Goal: Obtain resource: Download file/media

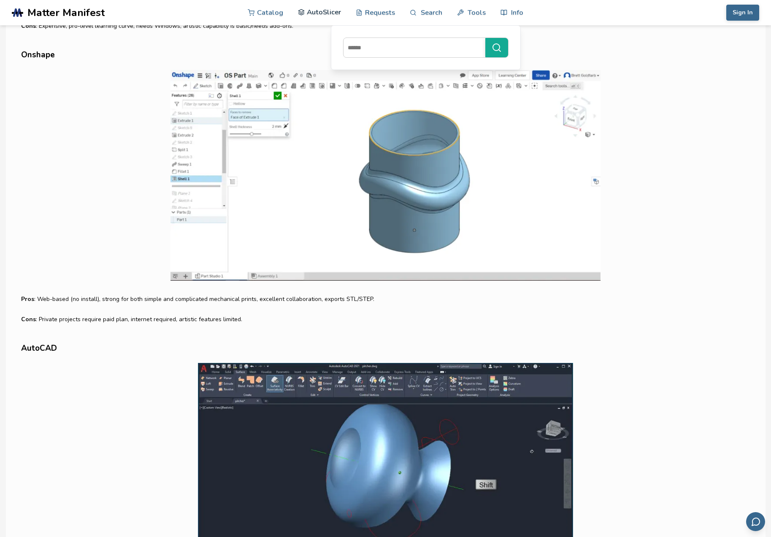
scroll to position [2100, 0]
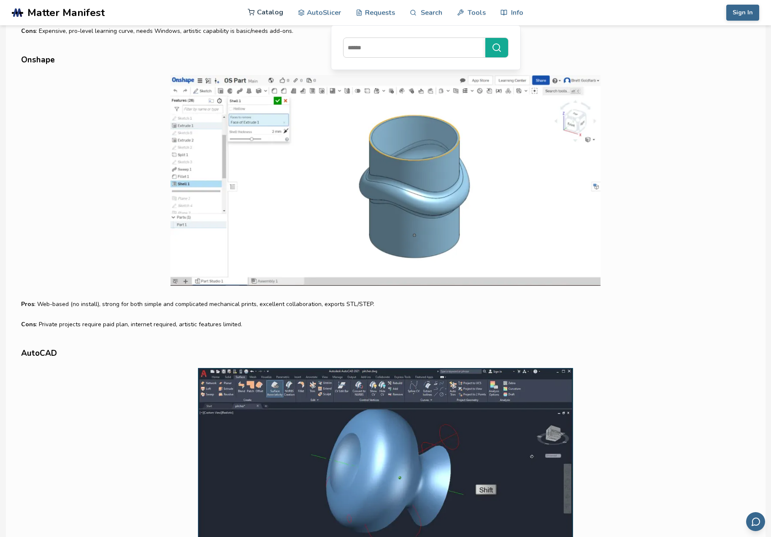
click at [265, 11] on link "Catalog" at bounding box center [265, 12] width 35 height 25
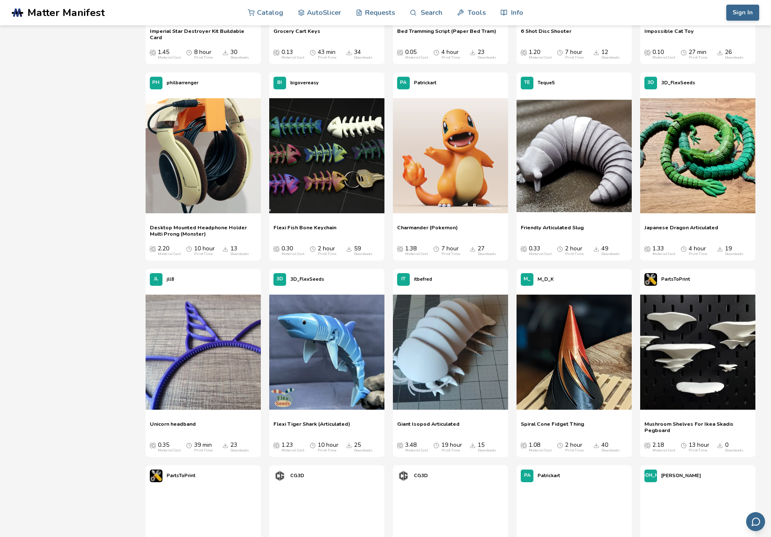
scroll to position [2034, 0]
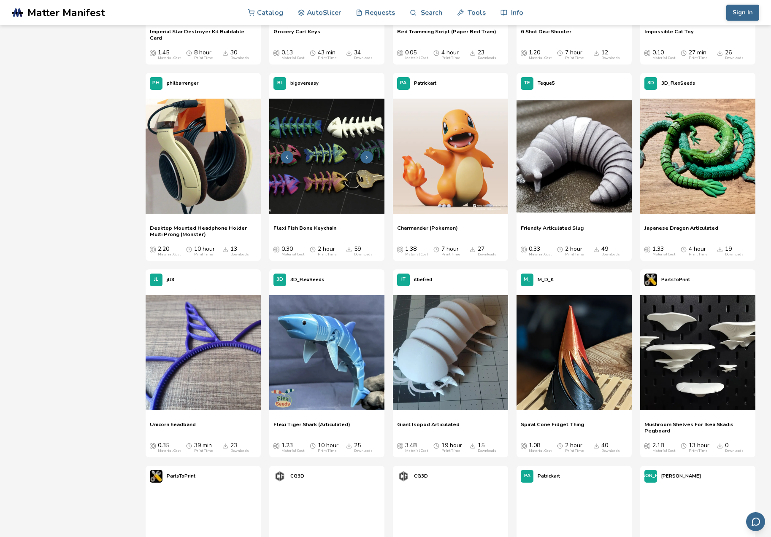
click at [316, 193] on img at bounding box center [326, 156] width 115 height 115
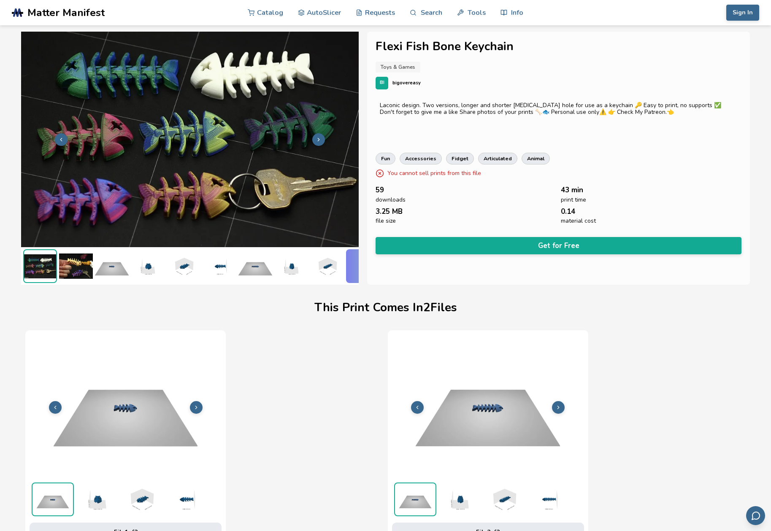
scroll to position [2, 0]
click at [71, 259] on img at bounding box center [76, 266] width 34 height 34
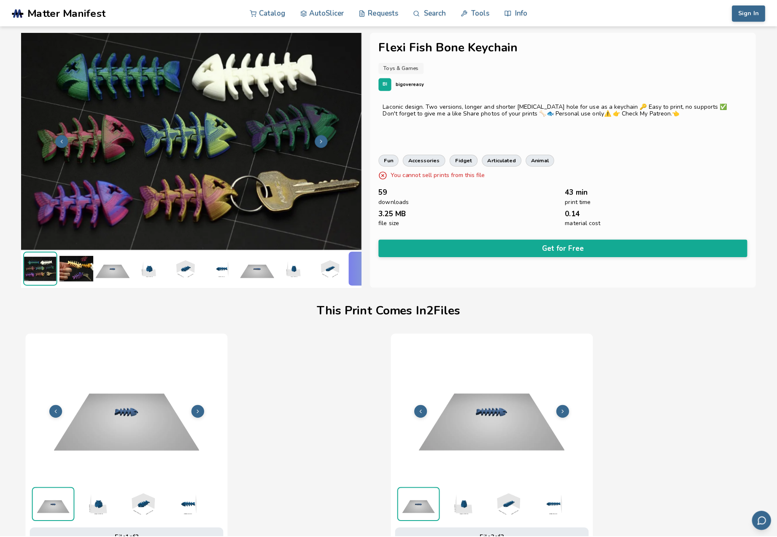
scroll to position [0, 0]
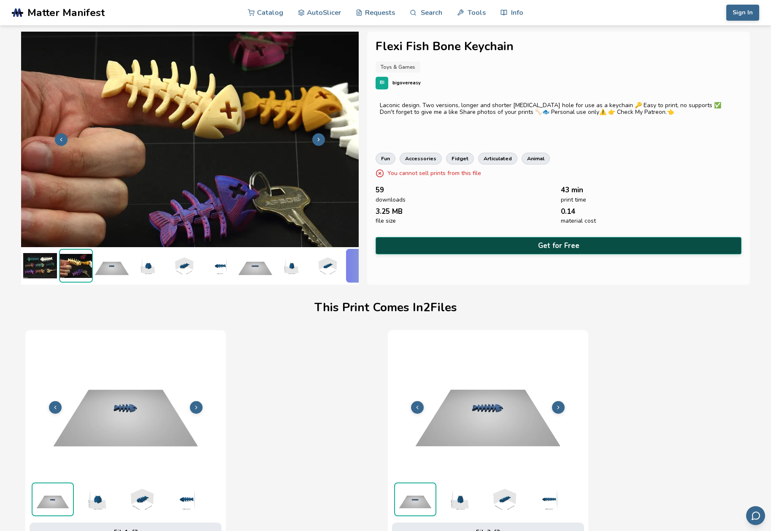
click at [555, 241] on button "Get for Free" at bounding box center [558, 245] width 366 height 17
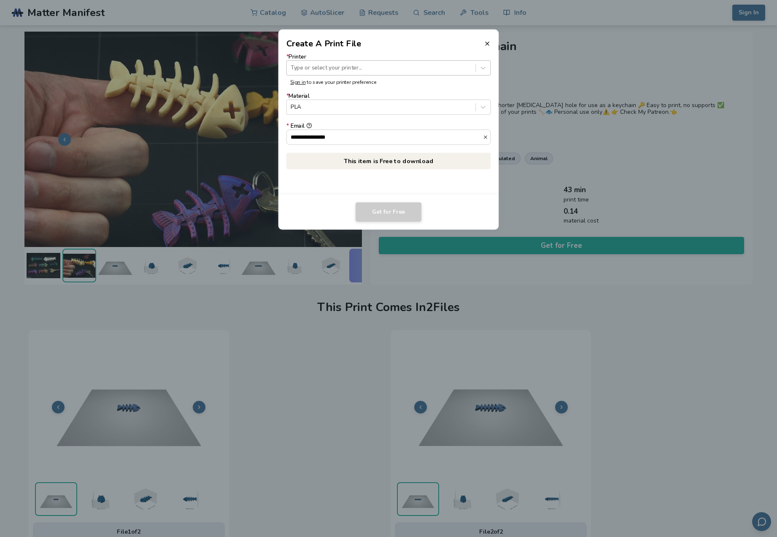
click at [327, 67] on div "Type or select your printer..." at bounding box center [381, 68] width 181 height 6
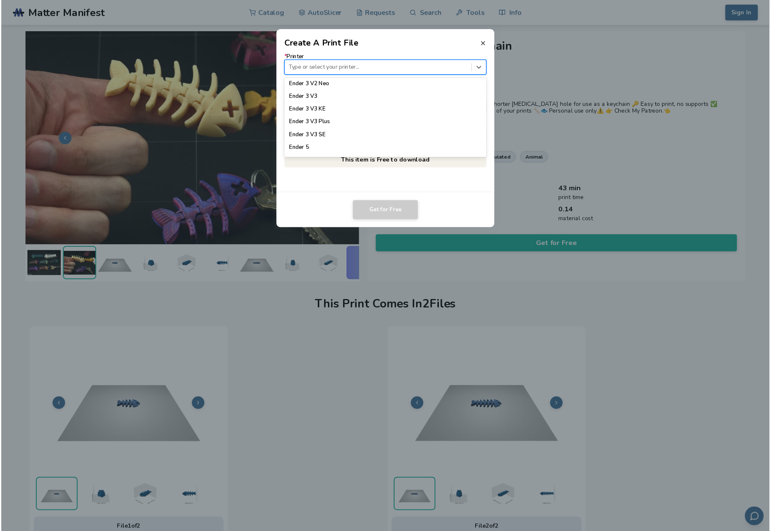
scroll to position [606, 0]
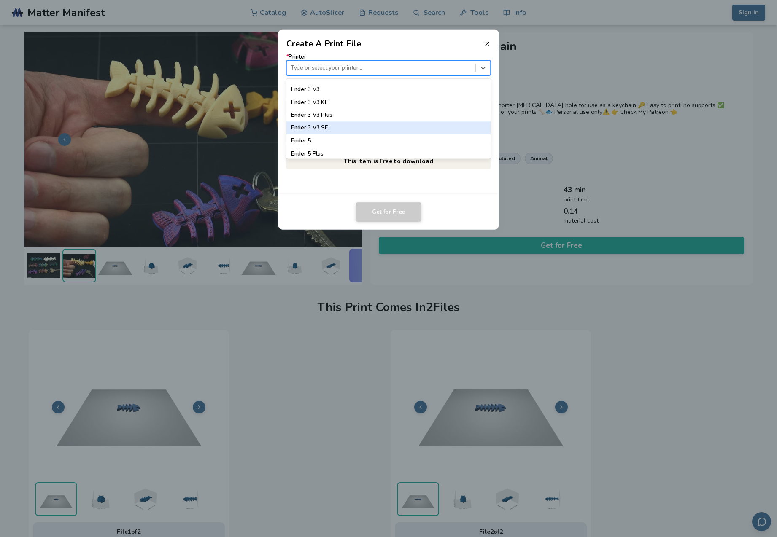
click at [311, 126] on div "Ender 3 V3 SE" at bounding box center [388, 128] width 205 height 13
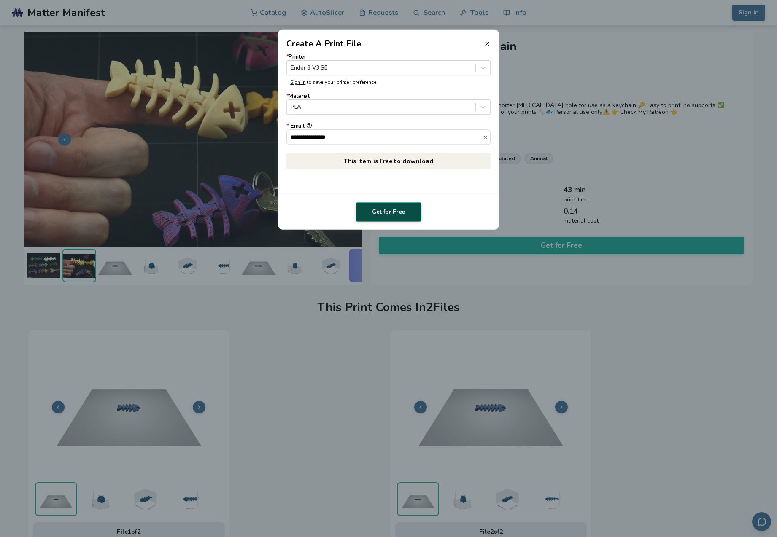
click at [383, 211] on button "Get for Free" at bounding box center [389, 211] width 66 height 19
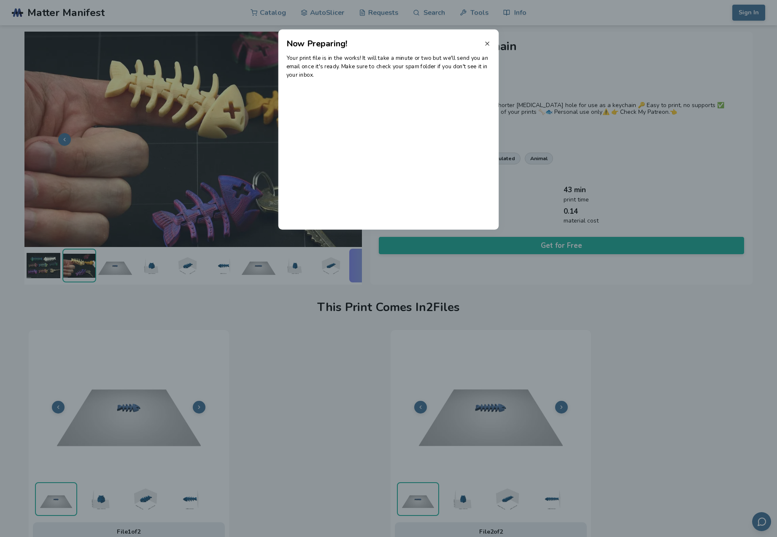
click at [487, 43] on icon at bounding box center [487, 43] width 7 height 7
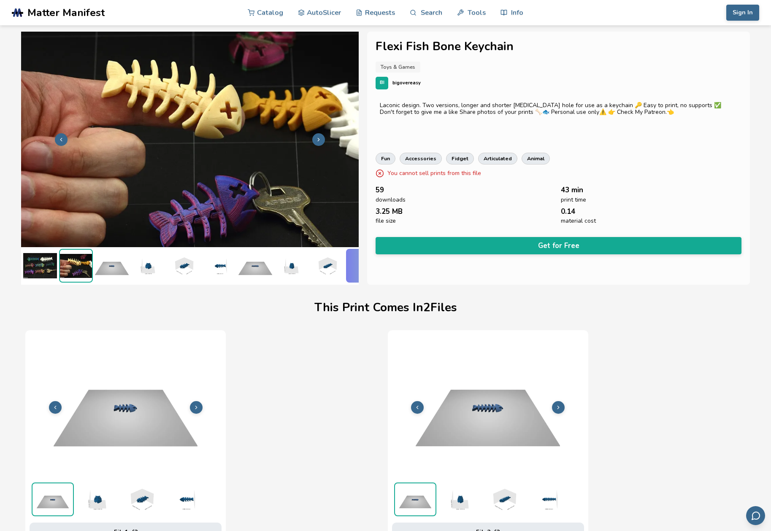
scroll to position [0, 0]
click at [316, 138] on icon at bounding box center [319, 140] width 6 height 6
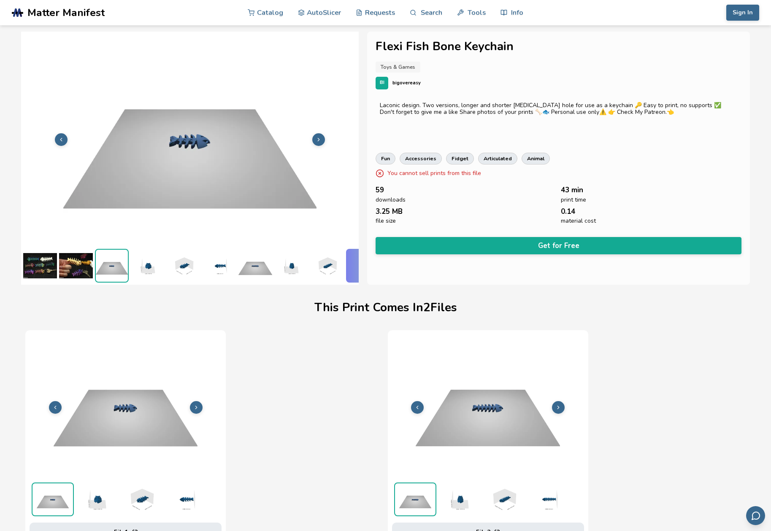
scroll to position [0, 4]
click at [316, 137] on icon at bounding box center [319, 140] width 6 height 6
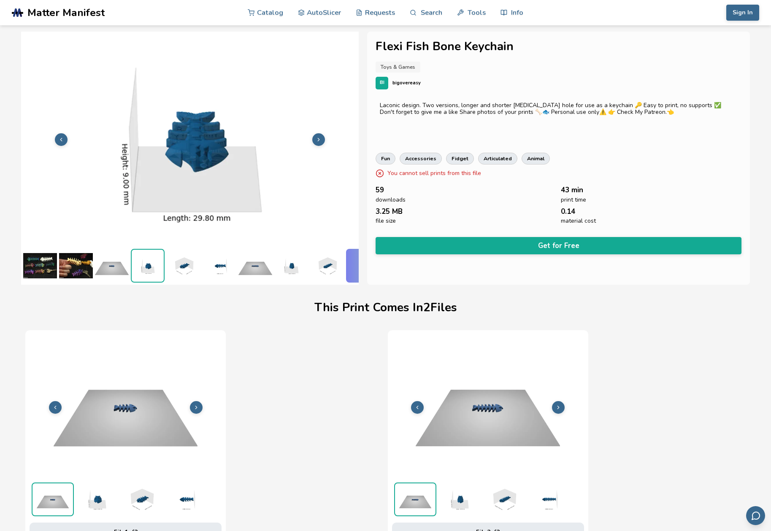
scroll to position [0, 0]
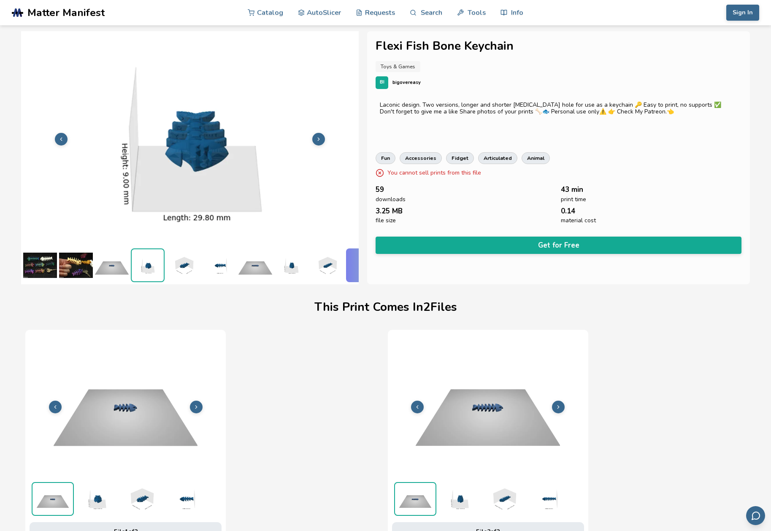
click at [315, 137] on button at bounding box center [318, 139] width 13 height 13
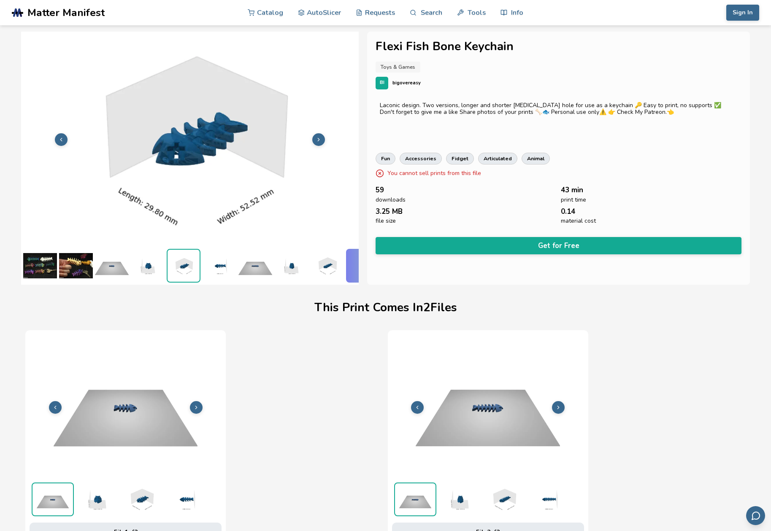
scroll to position [1, 1]
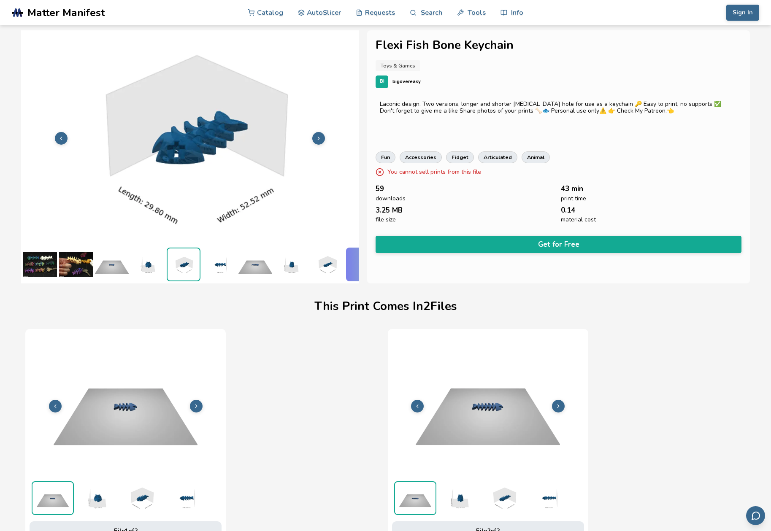
click at [315, 137] on button at bounding box center [318, 138] width 13 height 13
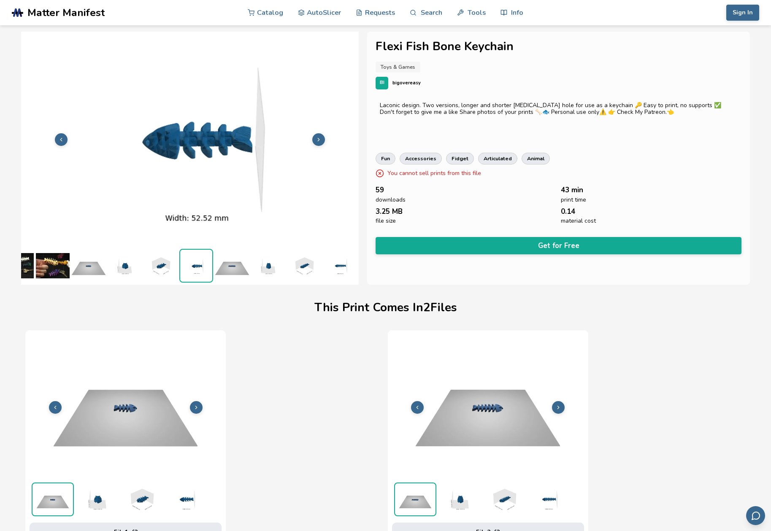
scroll to position [1, 0]
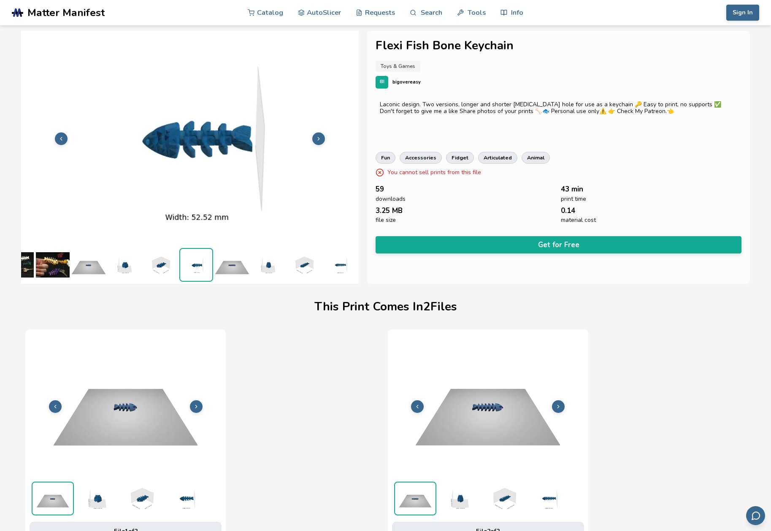
click at [315, 137] on button at bounding box center [318, 138] width 13 height 13
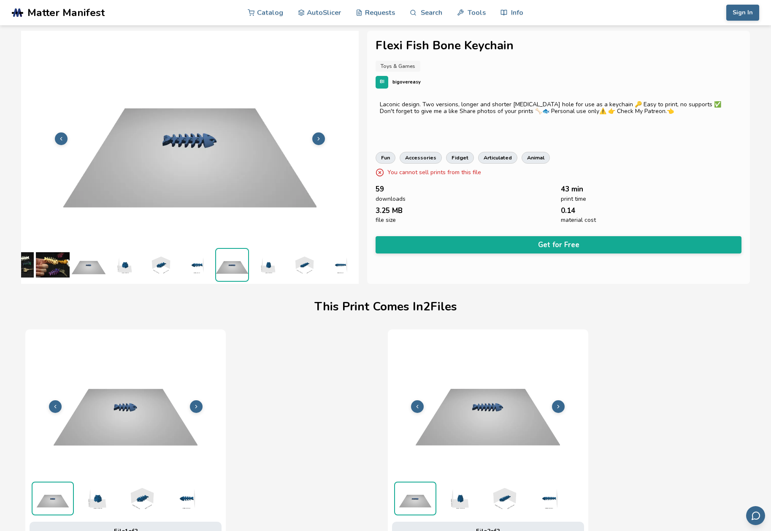
click at [315, 137] on button at bounding box center [318, 138] width 13 height 13
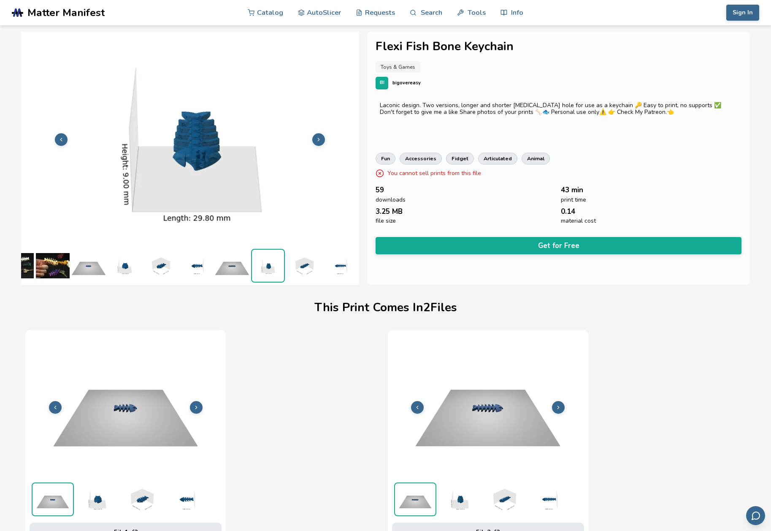
scroll to position [0, 0]
click at [315, 137] on button at bounding box center [318, 139] width 13 height 13
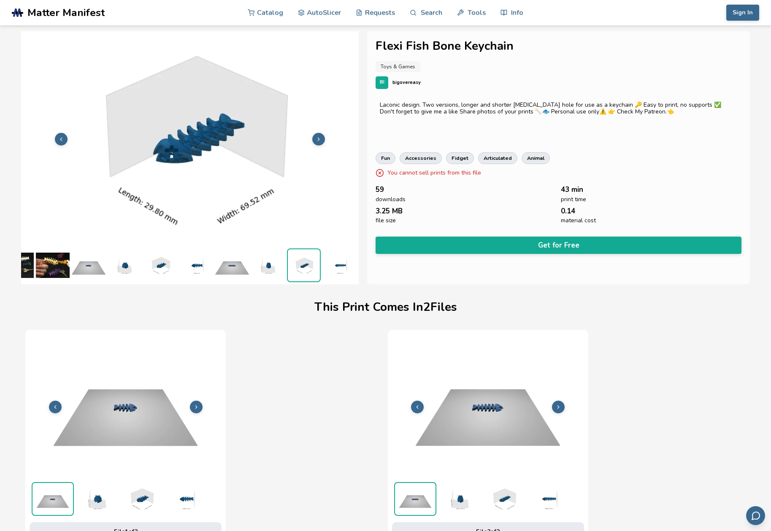
scroll to position [2, 0]
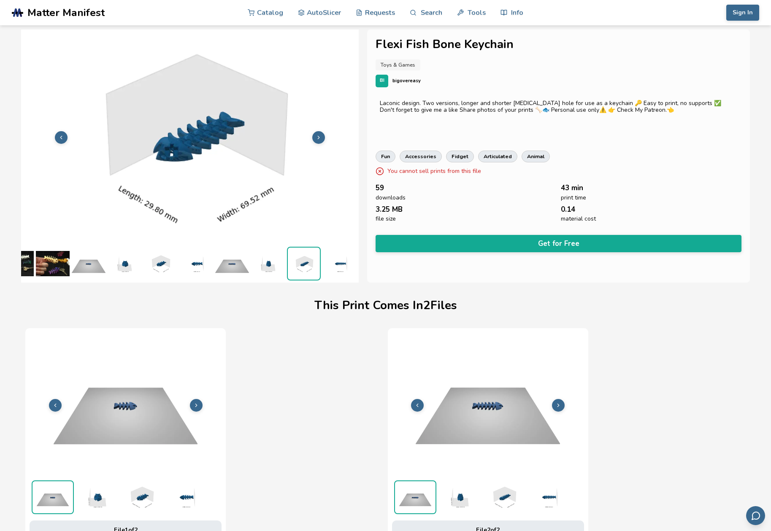
click at [315, 137] on button at bounding box center [318, 137] width 13 height 13
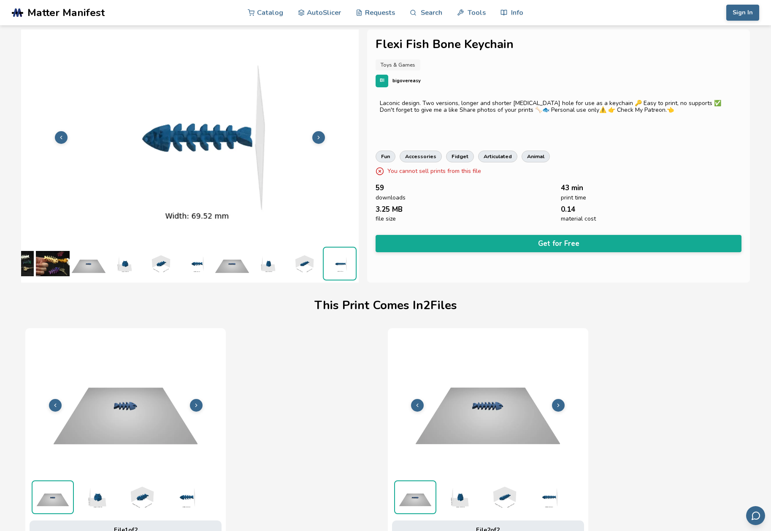
click at [315, 137] on button at bounding box center [318, 137] width 13 height 13
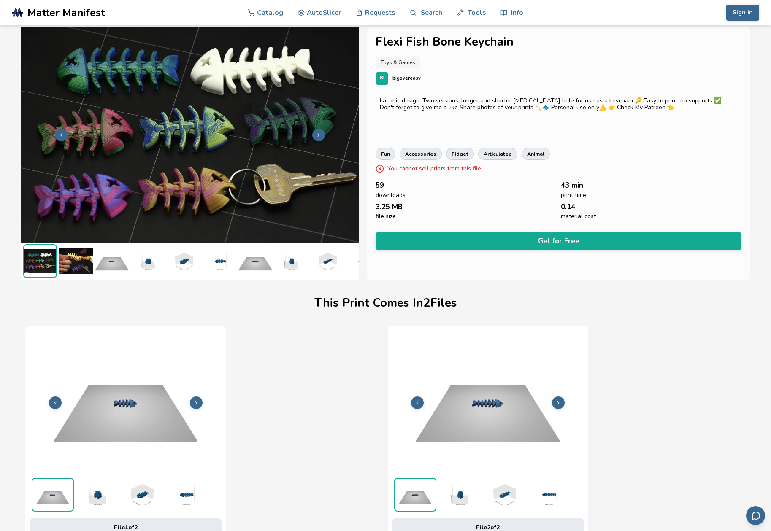
scroll to position [4, 0]
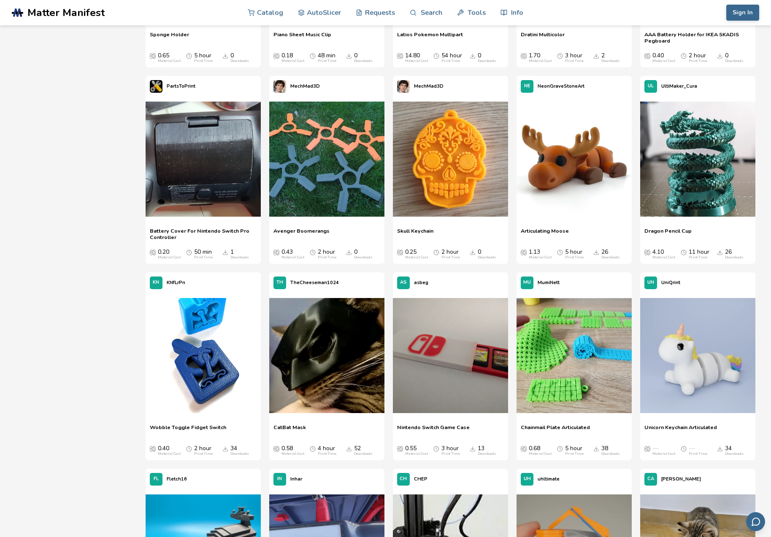
scroll to position [1436, 0]
